Goal: Transaction & Acquisition: Download file/media

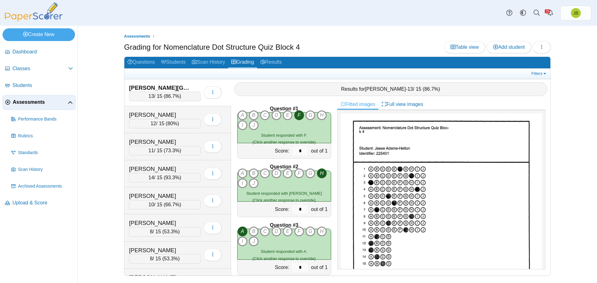
scroll to position [311, 0]
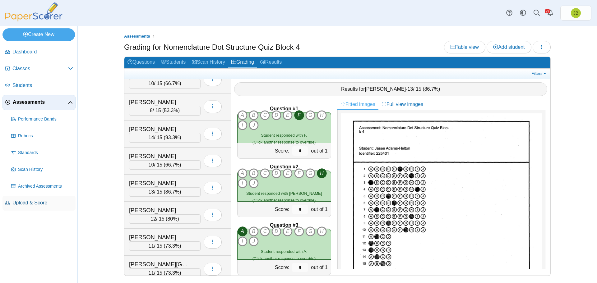
click at [36, 206] on span "Upload & Score" at bounding box center [42, 203] width 61 height 7
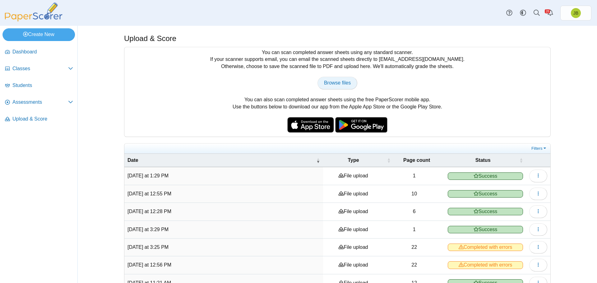
click at [343, 85] on span "Browse files" at bounding box center [337, 82] width 27 height 5
type input "**********"
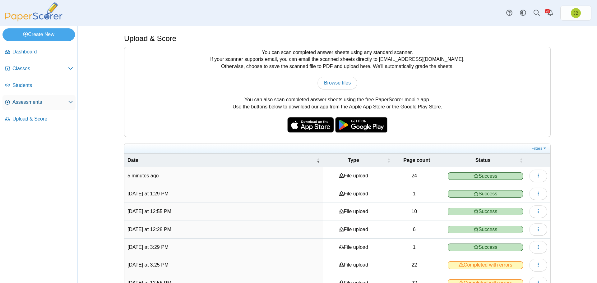
click at [38, 103] on span "Assessments" at bounding box center [40, 102] width 56 height 7
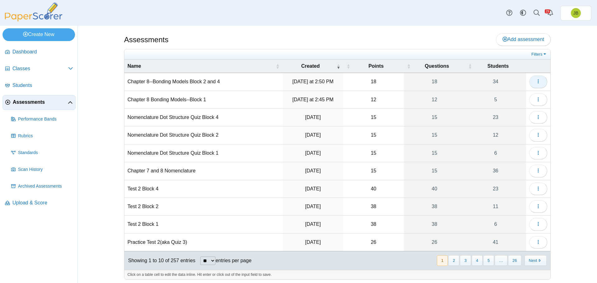
click at [536, 84] on icon "button" at bounding box center [538, 81] width 5 height 5
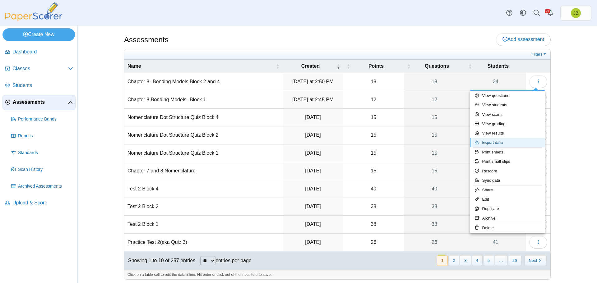
click at [492, 143] on link "Export data" at bounding box center [507, 142] width 75 height 9
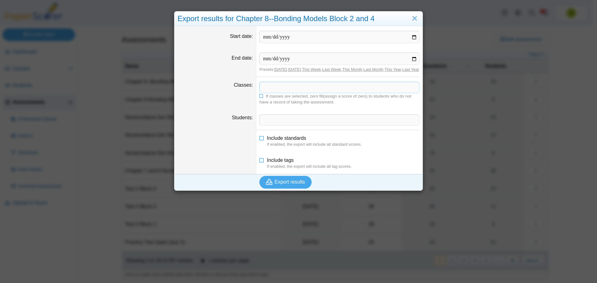
click at [277, 93] on span at bounding box center [340, 87] width 160 height 11
click at [288, 185] on span "Export results" at bounding box center [290, 182] width 30 height 5
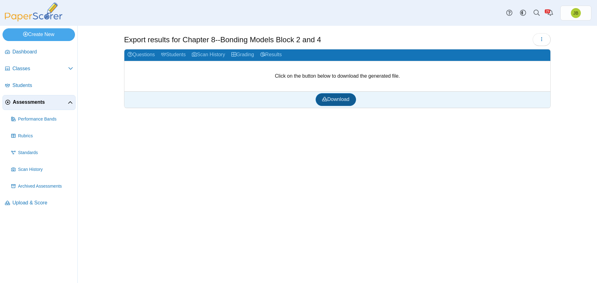
click at [342, 102] on span "Download" at bounding box center [335, 99] width 27 height 5
